Goal: Task Accomplishment & Management: Complete application form

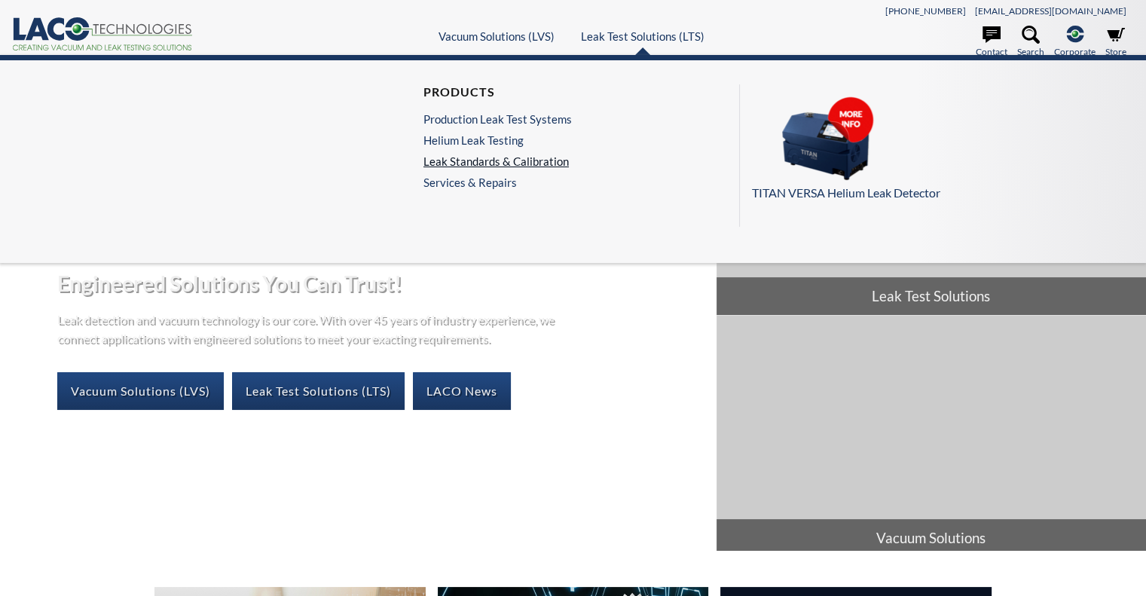
click at [551, 162] on link "Leak Standards & Calibration" at bounding box center [497, 161] width 148 height 14
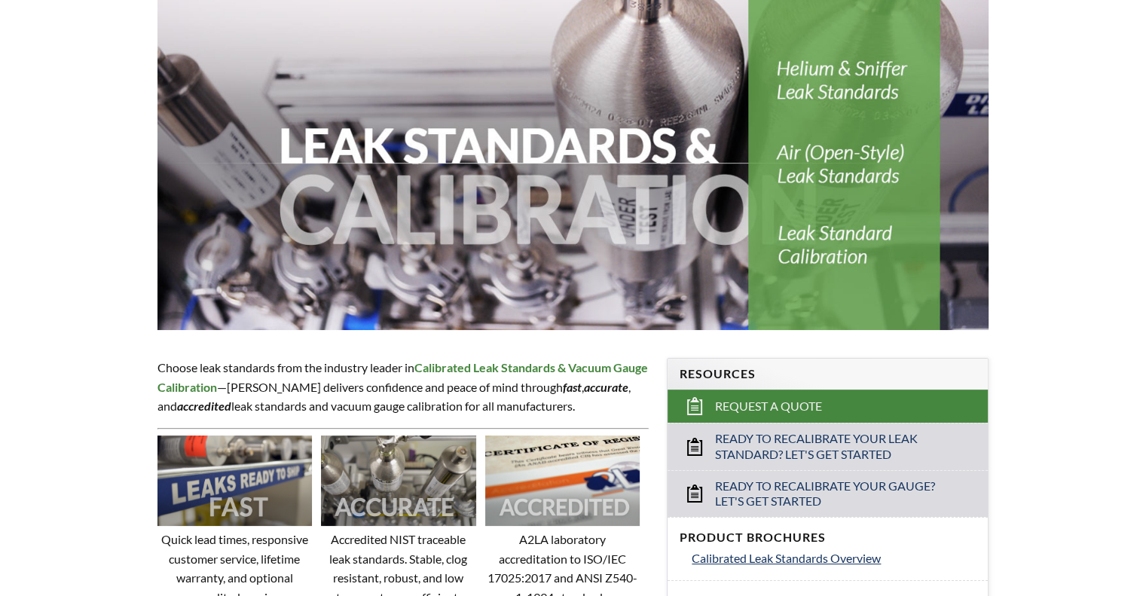
scroll to position [176, 0]
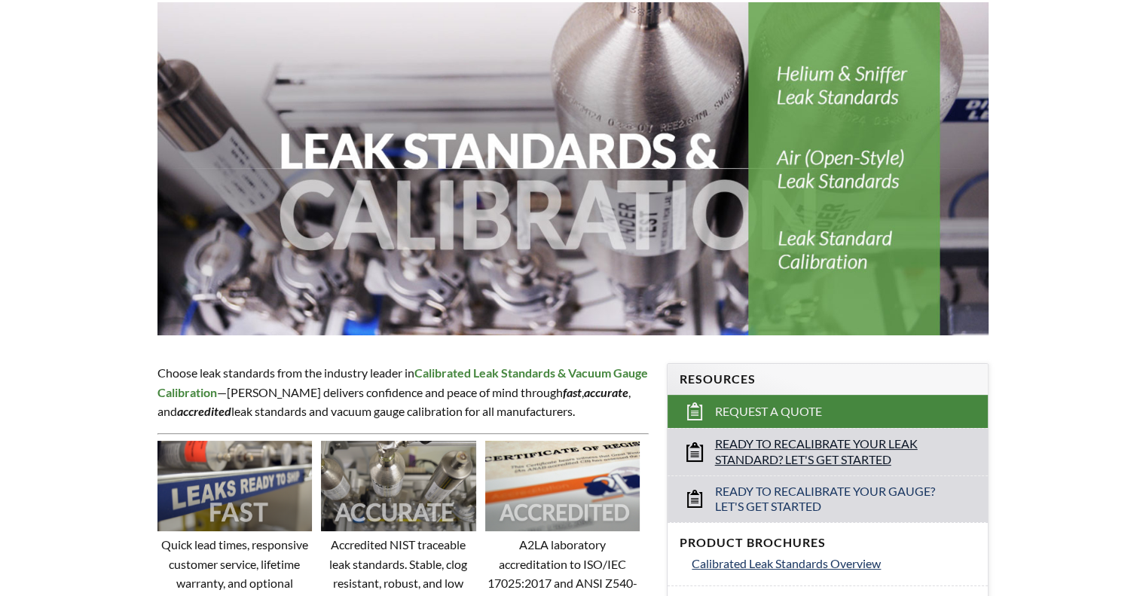
click at [818, 441] on span "Ready to Recalibrate Your Leak Standard? Let's Get Started" at bounding box center [828, 452] width 227 height 32
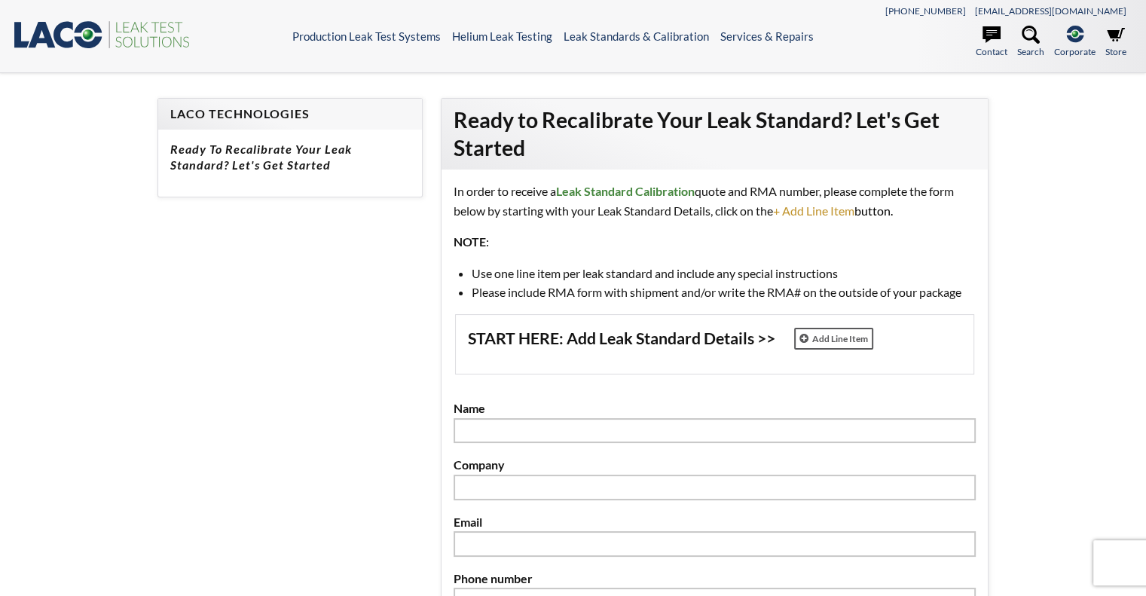
select select "Language Translate Widget"
